Goal: Transaction & Acquisition: Purchase product/service

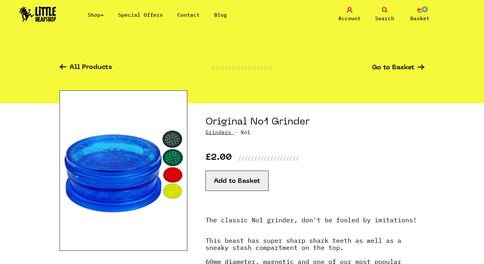
scroll to position [54, 0]
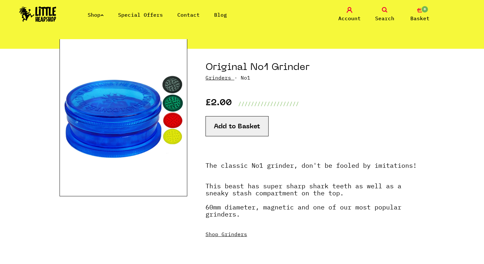
click at [235, 233] on link "Shop Grinders" at bounding box center [227, 234] width 42 height 6
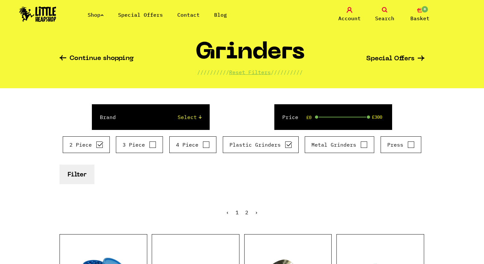
scroll to position [12, 0]
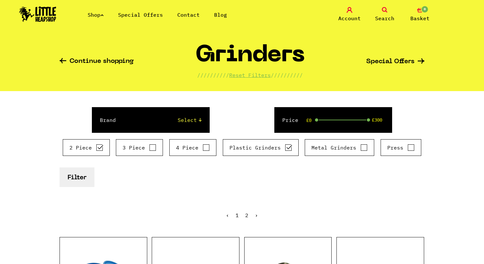
click at [78, 176] on button "Filter" at bounding box center [77, 177] width 35 height 20
